Goal: Task Accomplishment & Management: Manage account settings

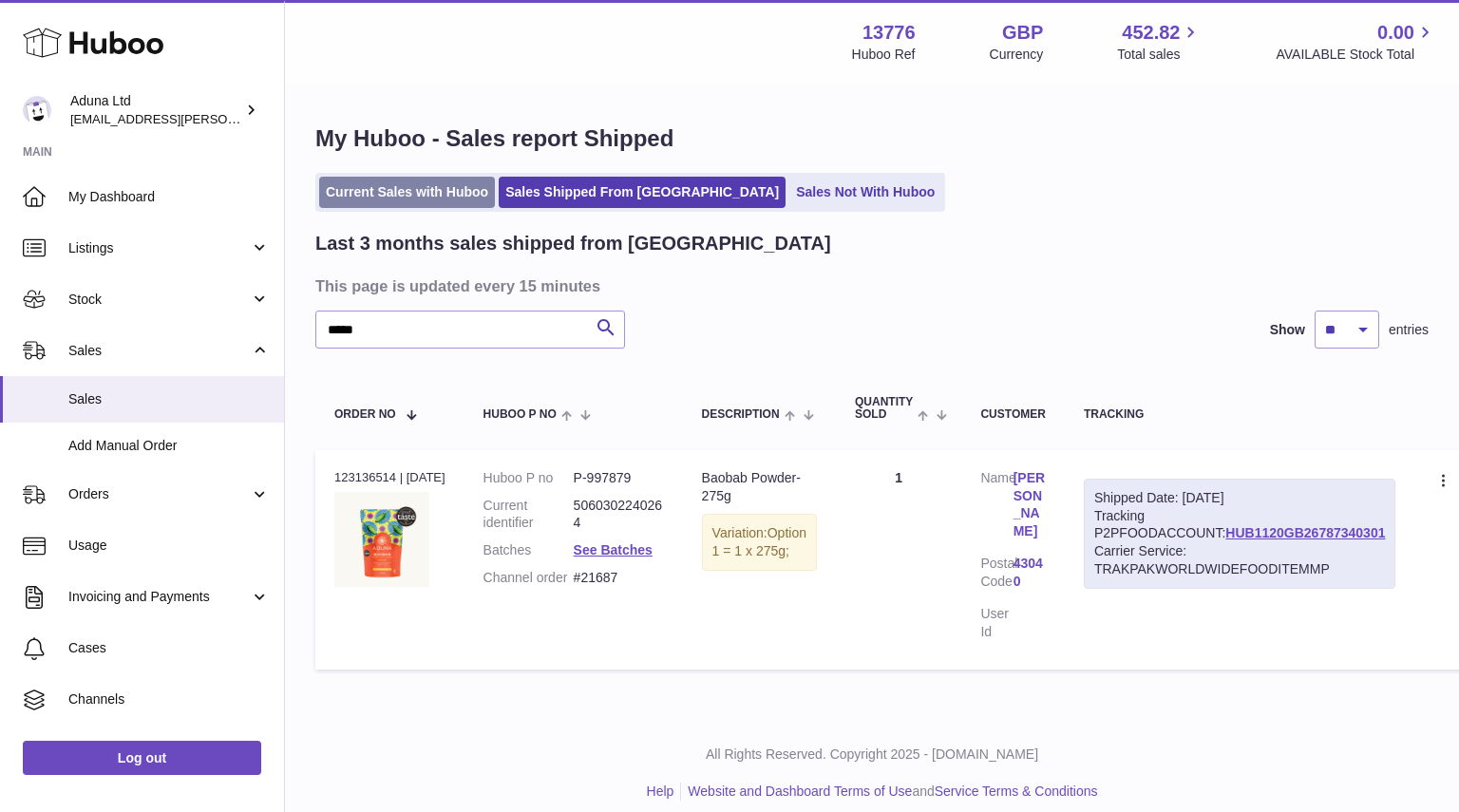
click at [421, 202] on link "Current Sales with Huboo" at bounding box center [406, 192] width 176 height 31
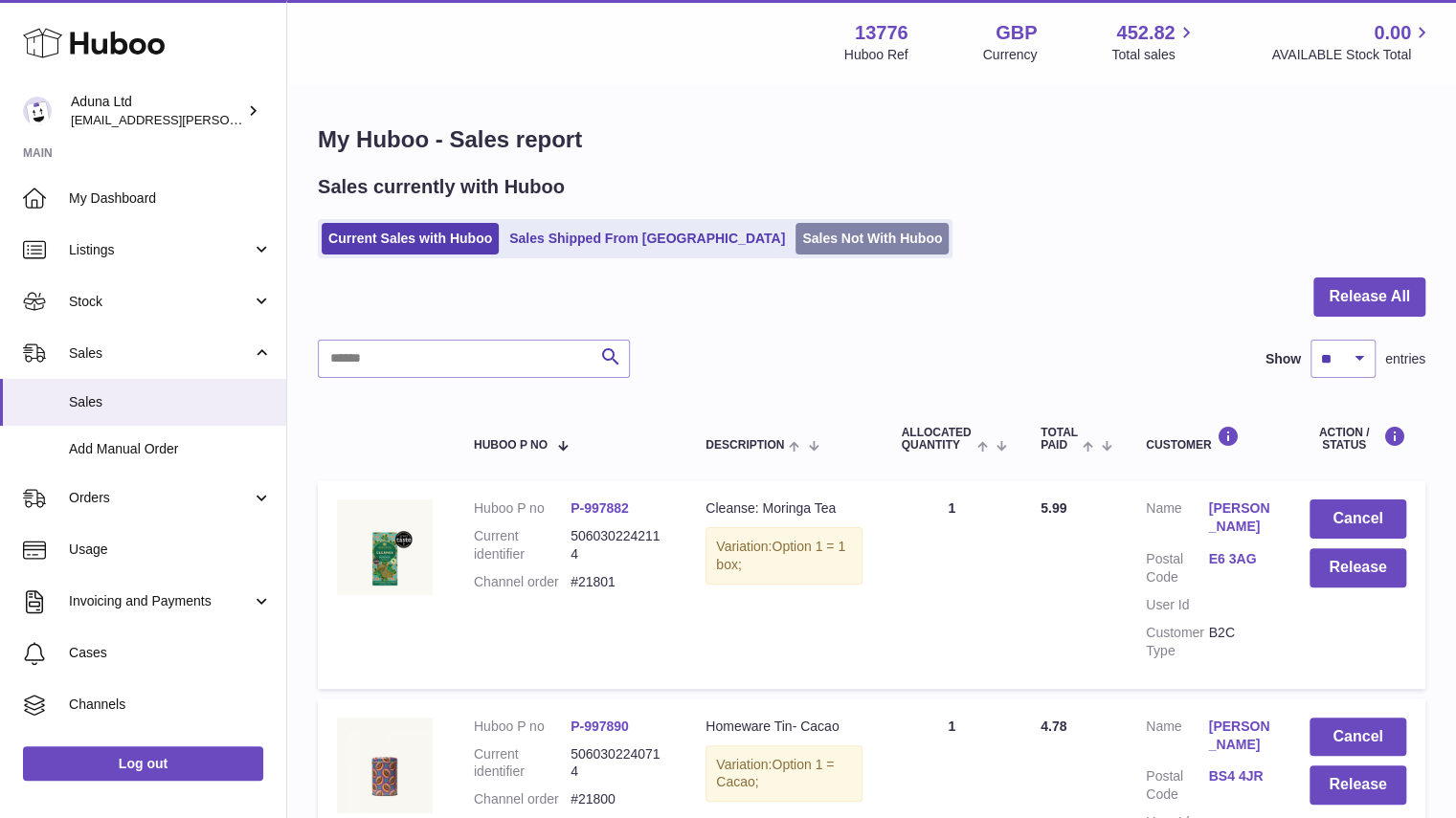
click at [796, 240] on link "Sales Not With Huboo" at bounding box center [872, 239] width 153 height 32
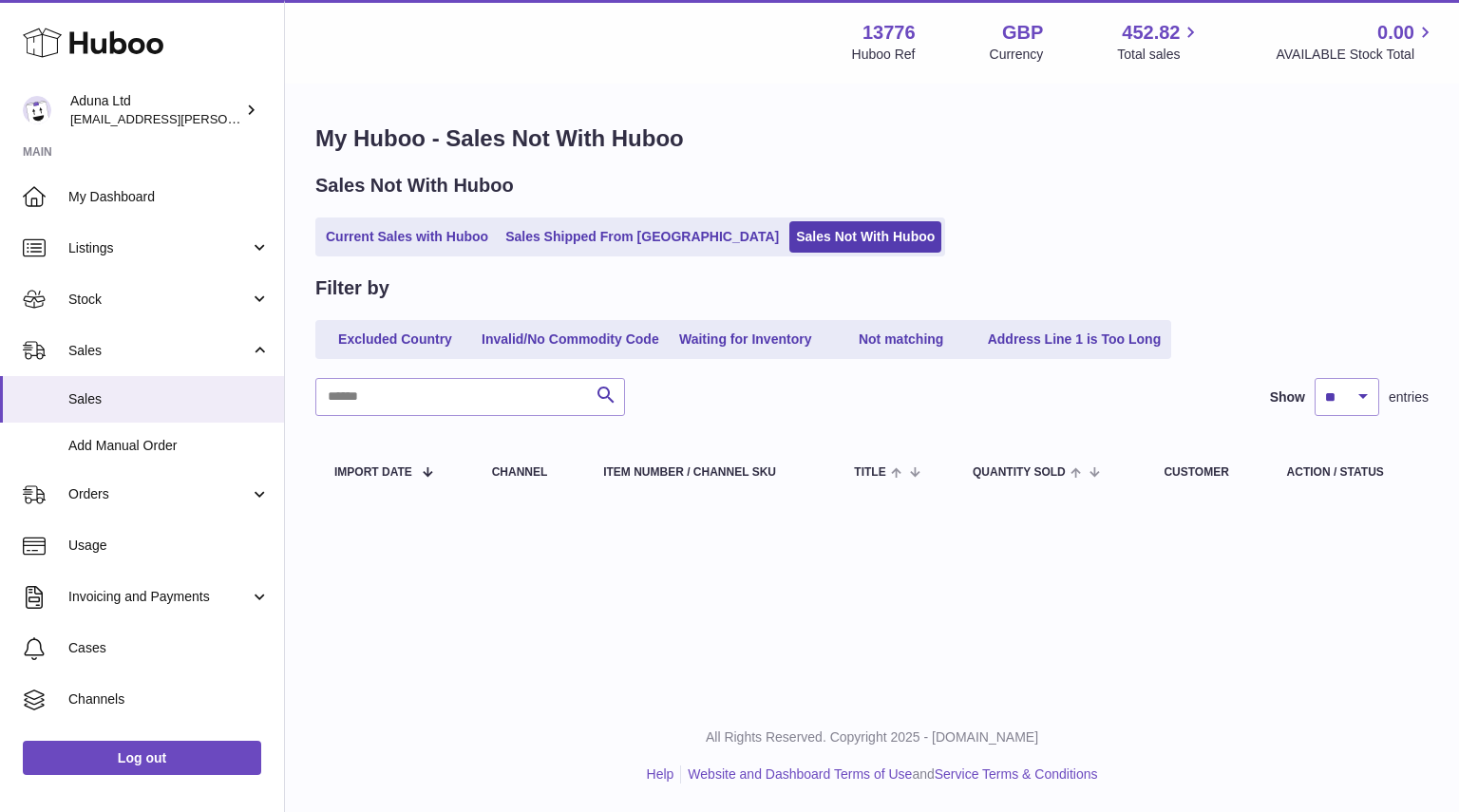
click at [429, 254] on ul "Current Sales with Huboo Sales Shipped From Huboo Sales Not With Huboo" at bounding box center [630, 237] width 630 height 39
click at [438, 246] on link "Current Sales with Huboo" at bounding box center [406, 237] width 176 height 31
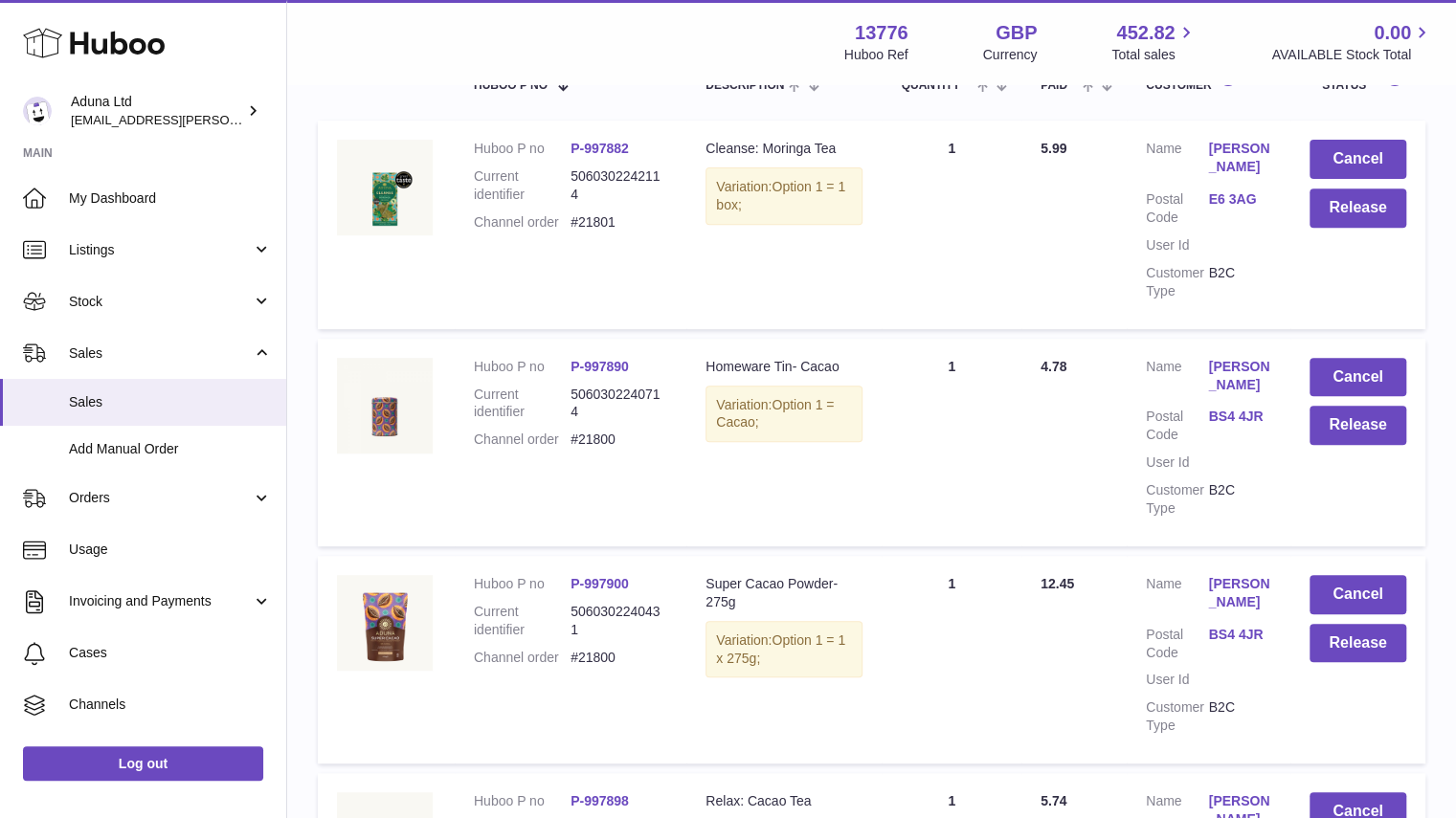
scroll to position [358, 0]
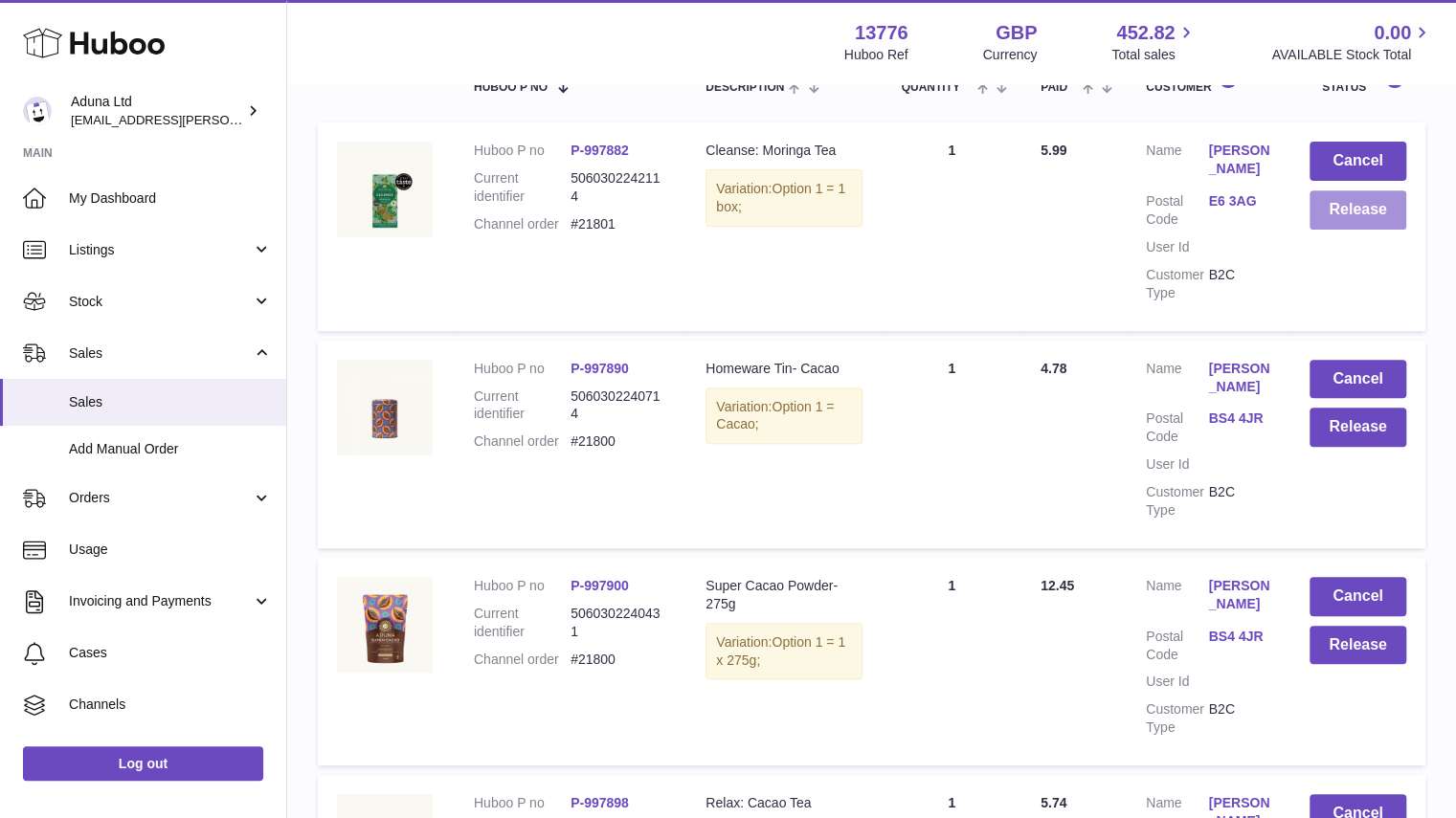
click at [1370, 213] on button "Release" at bounding box center [1358, 210] width 97 height 40
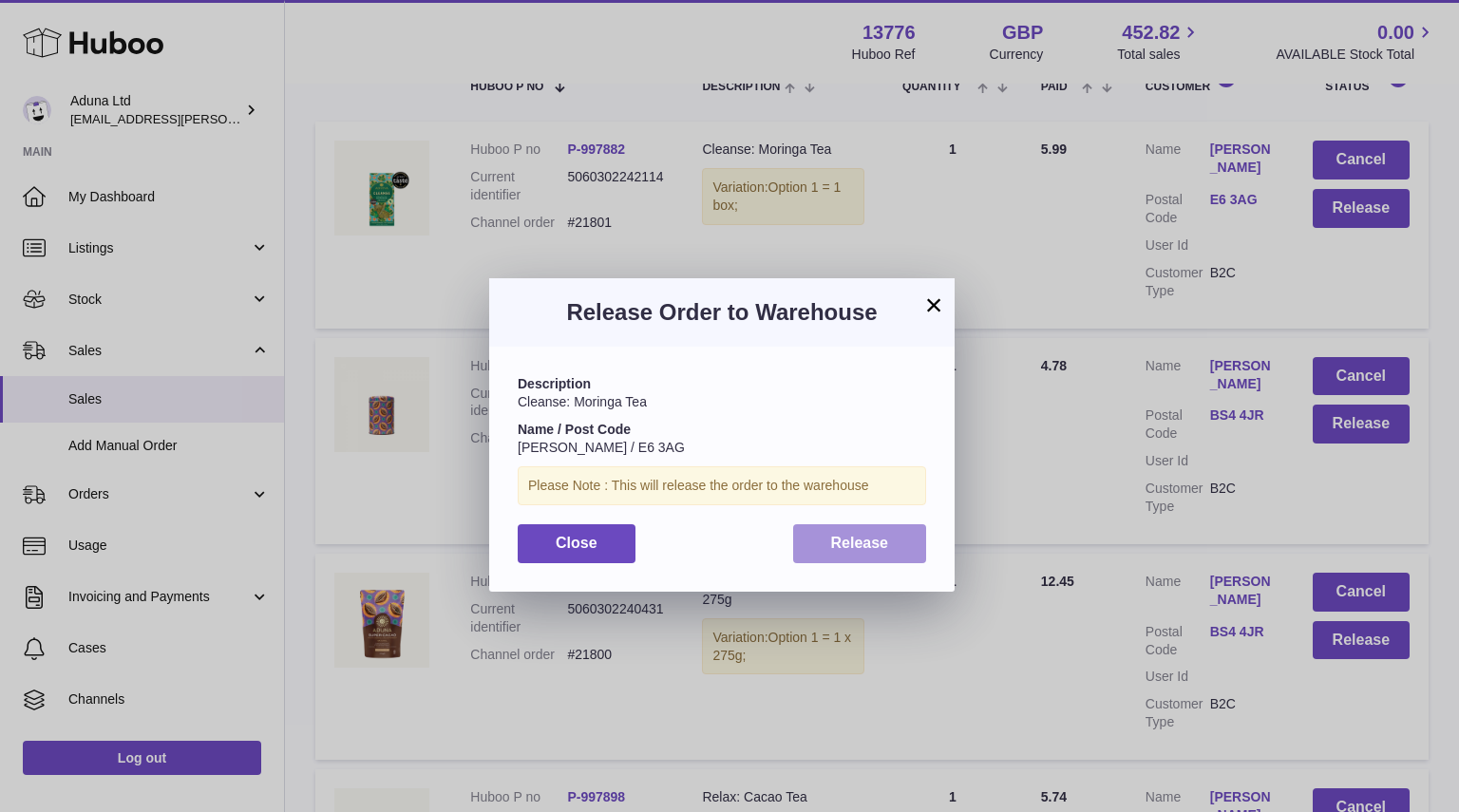
click at [885, 546] on span "Release" at bounding box center [860, 542] width 58 height 16
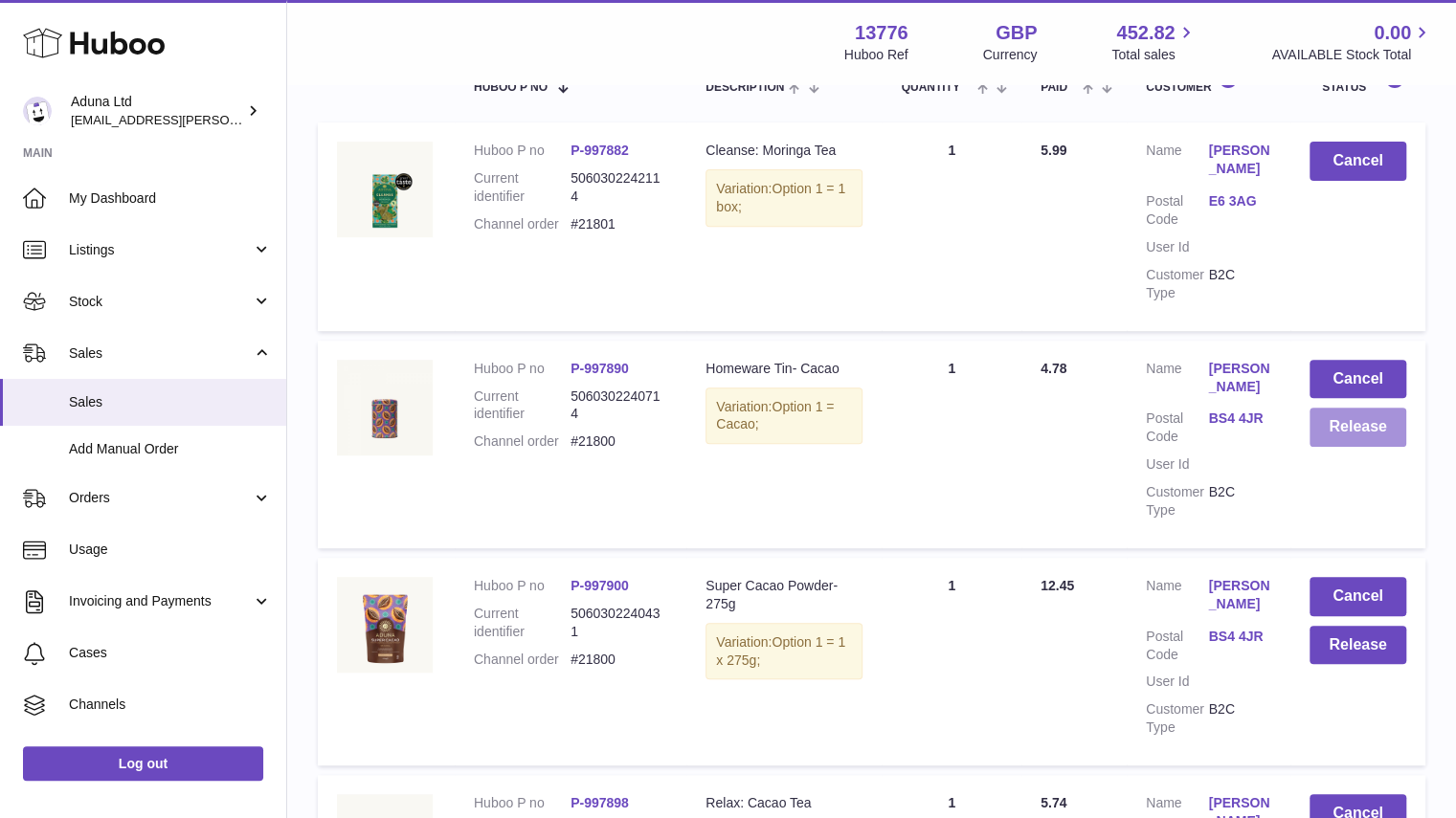
click at [1343, 437] on button "Release" at bounding box center [1358, 427] width 97 height 40
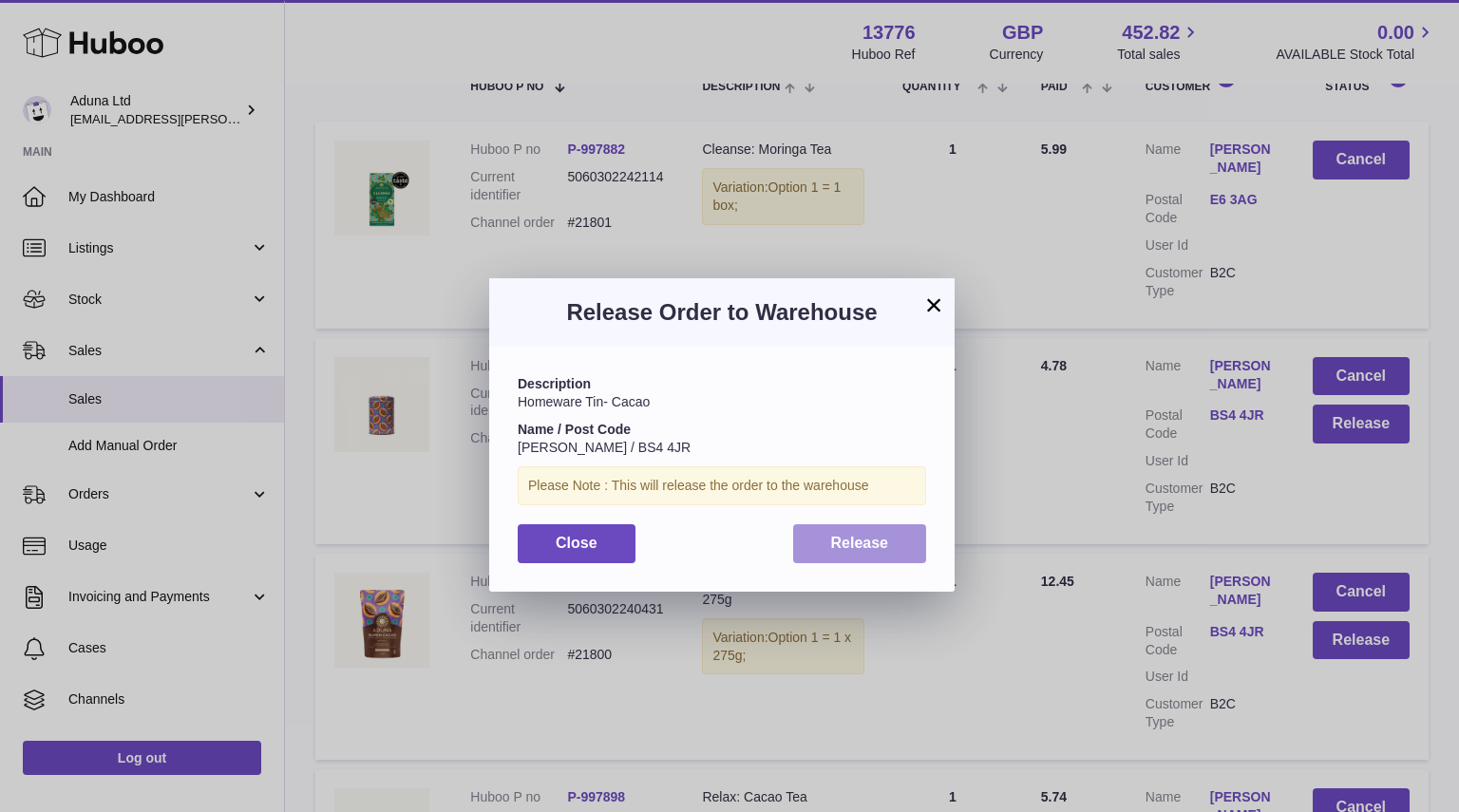
click at [901, 556] on button "Release" at bounding box center [860, 543] width 134 height 39
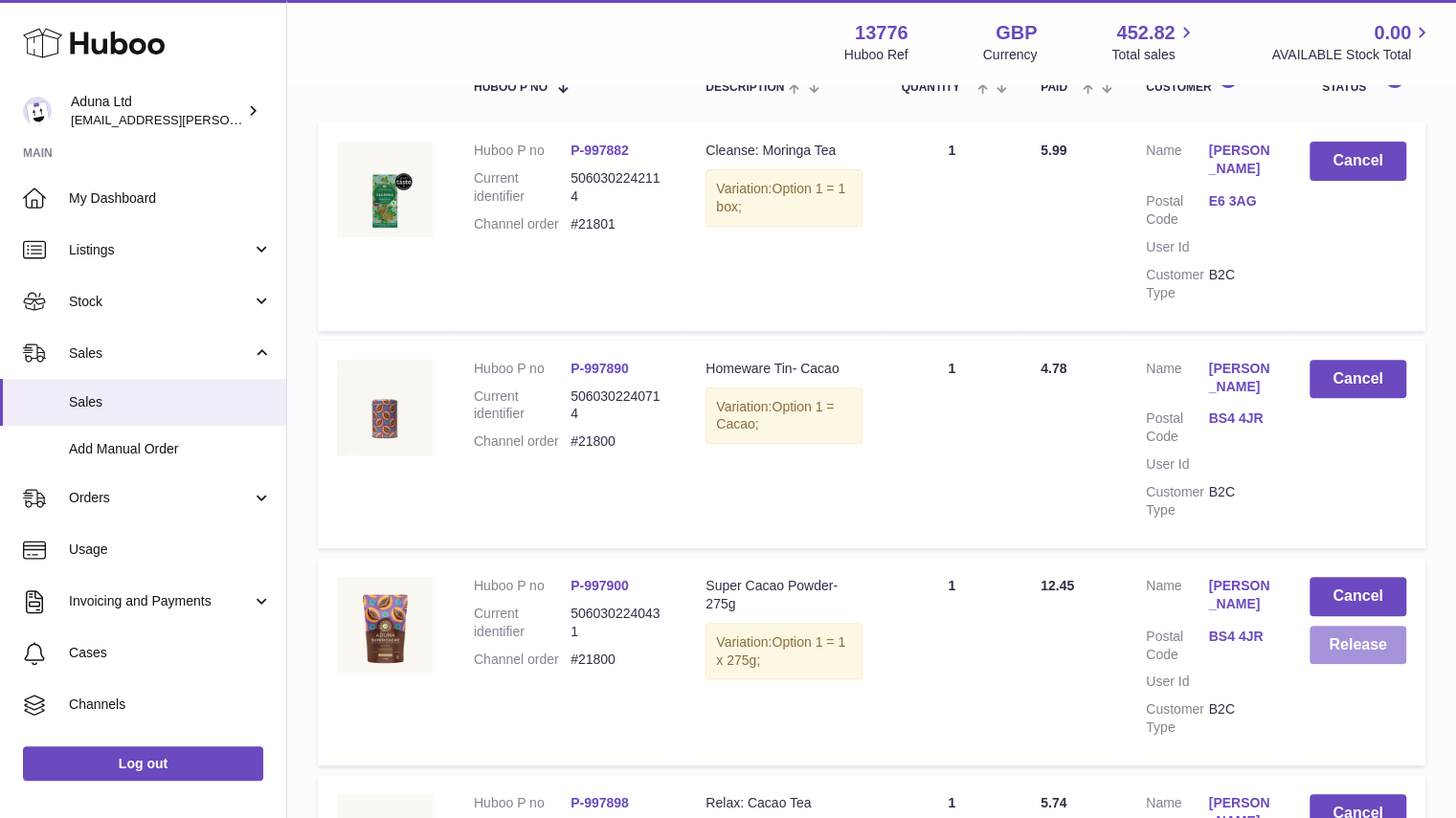
click at [1393, 644] on button "Release" at bounding box center [1358, 645] width 97 height 40
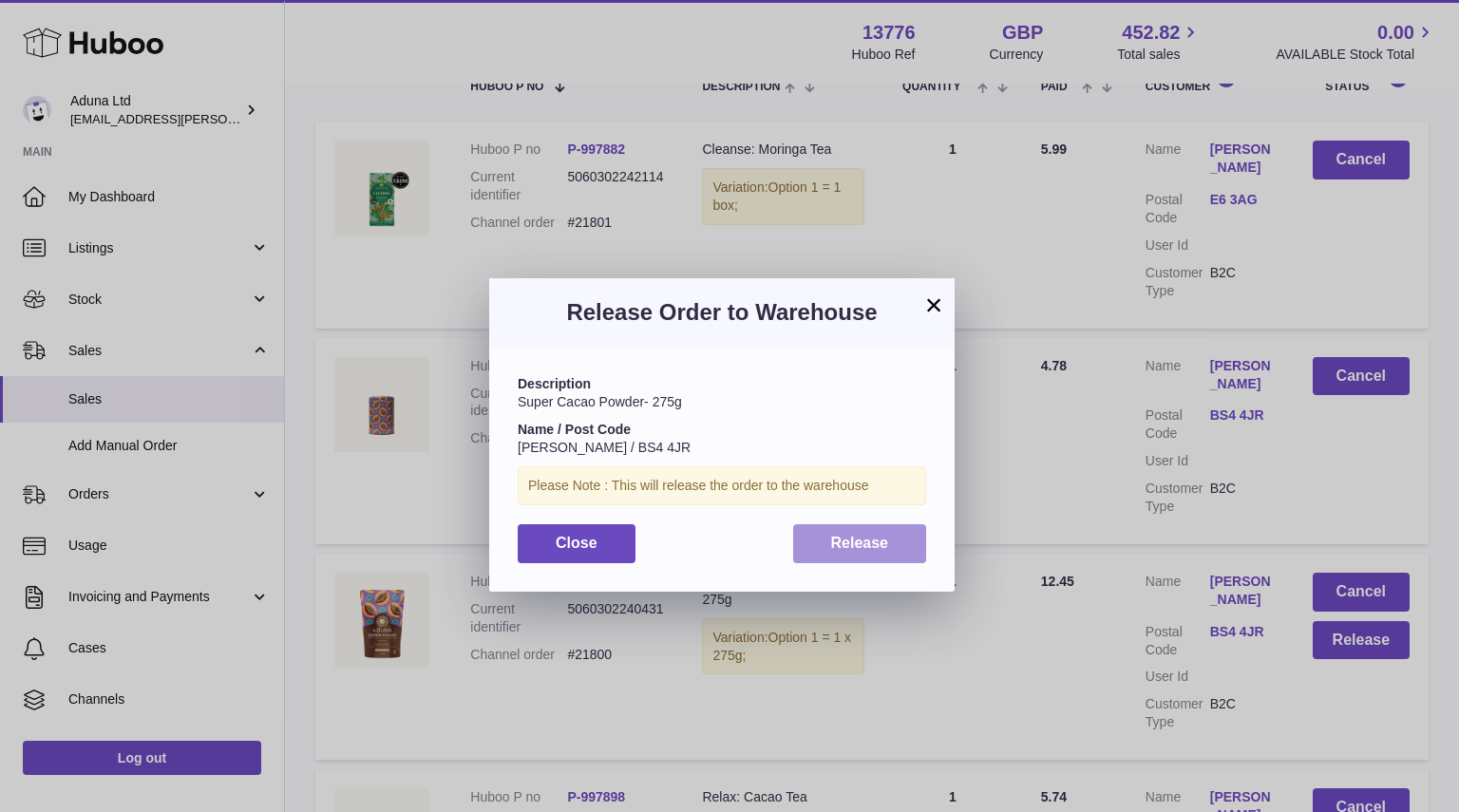
click at [864, 534] on span "Release" at bounding box center [860, 542] width 58 height 16
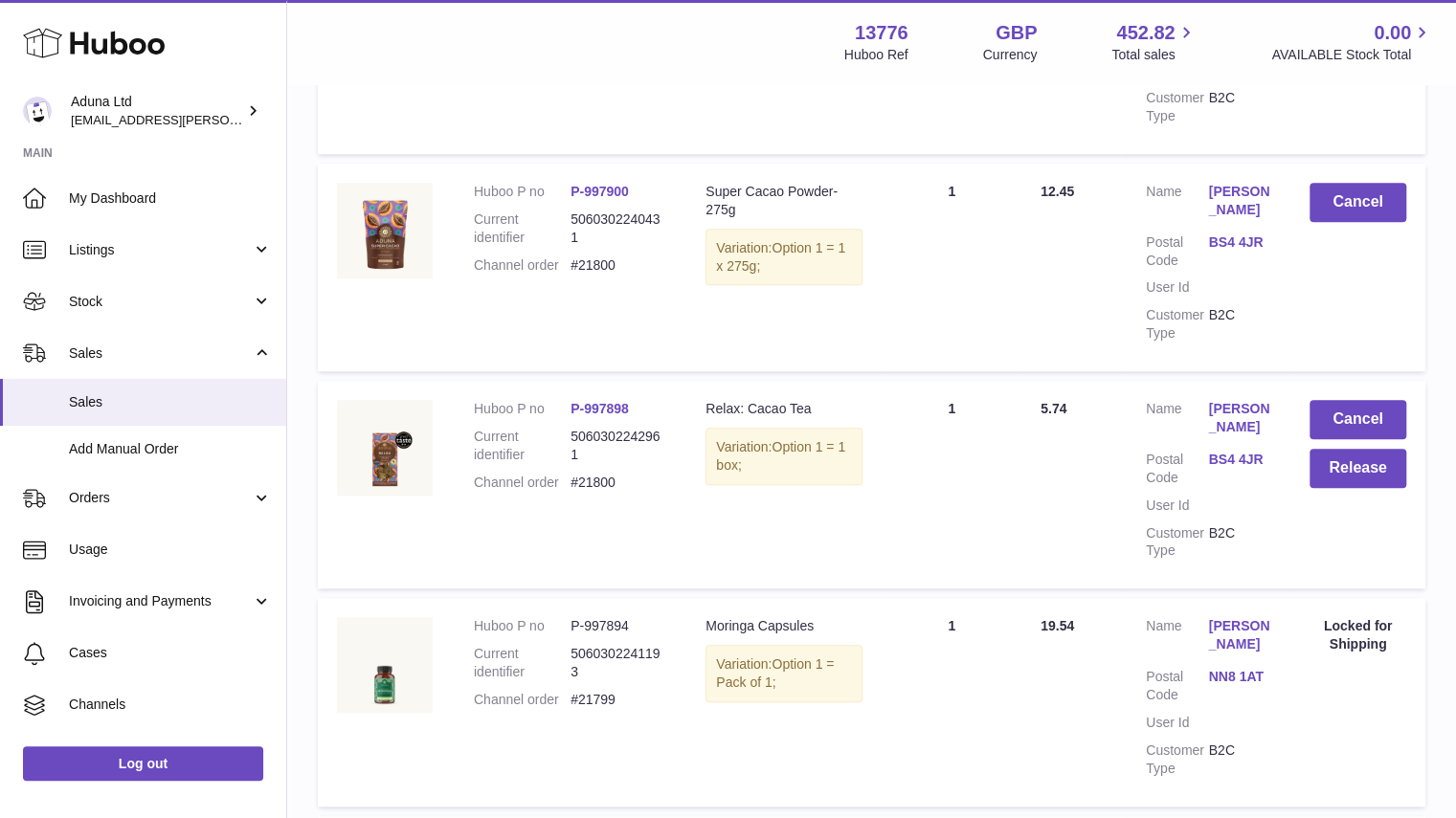
scroll to position [750, 0]
click at [1369, 474] on button "Release" at bounding box center [1358, 470] width 97 height 40
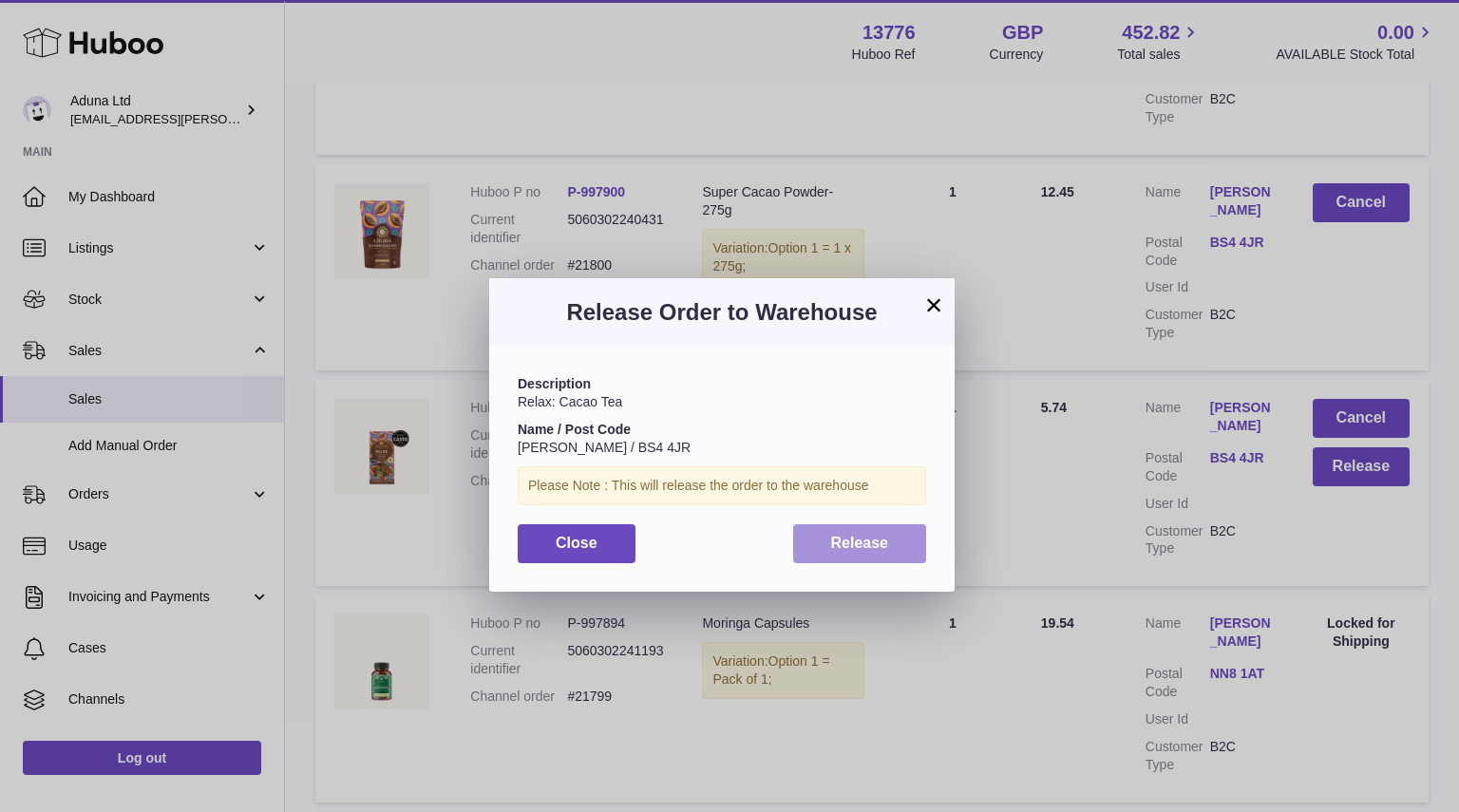
click at [911, 524] on button "Release" at bounding box center [860, 543] width 134 height 39
